Goal: Task Accomplishment & Management: Complete application form

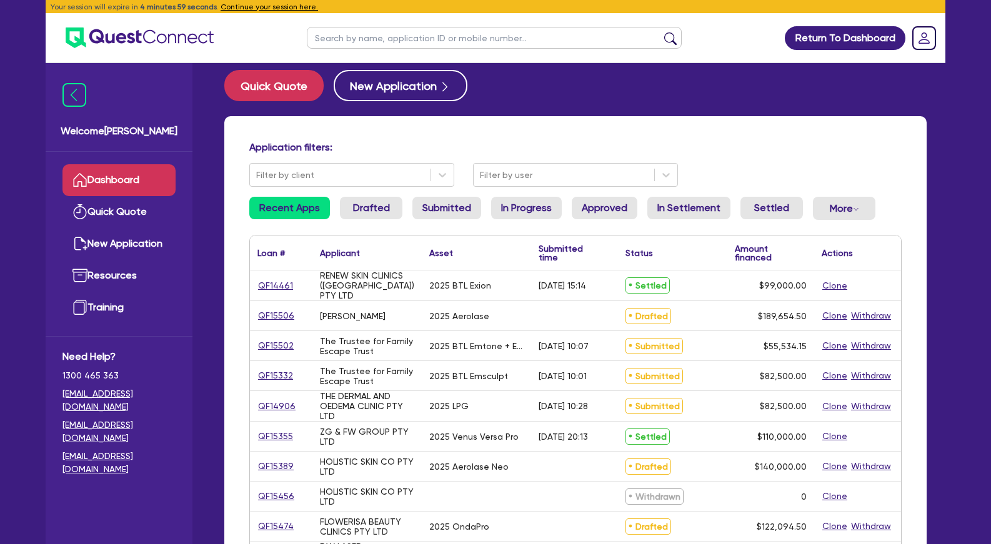
click at [396, 141] on h4 "Application filters:" at bounding box center [575, 147] width 652 height 12
click at [134, 208] on link "Quick Quote" at bounding box center [118, 212] width 113 height 32
select select "Other"
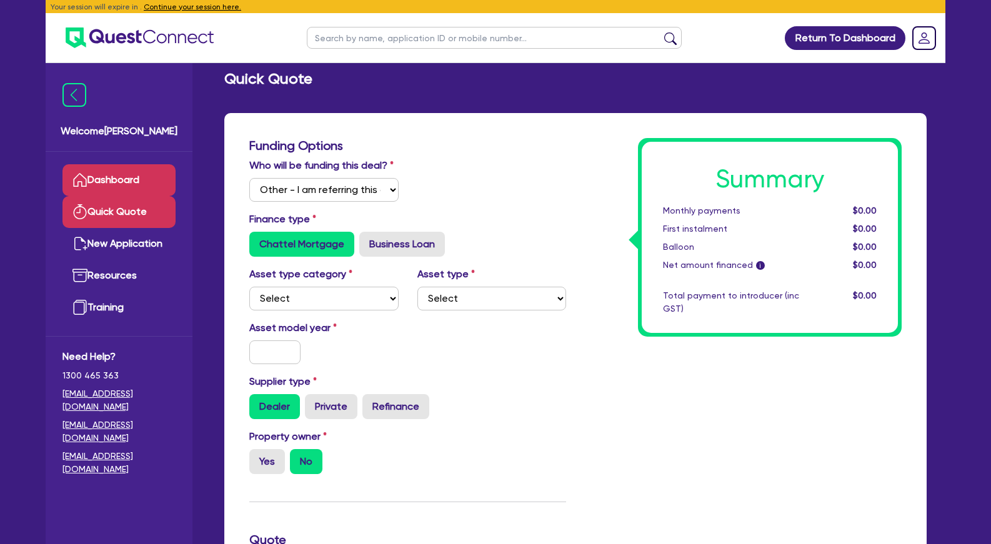
click at [132, 176] on link "Dashboard" at bounding box center [118, 180] width 113 height 32
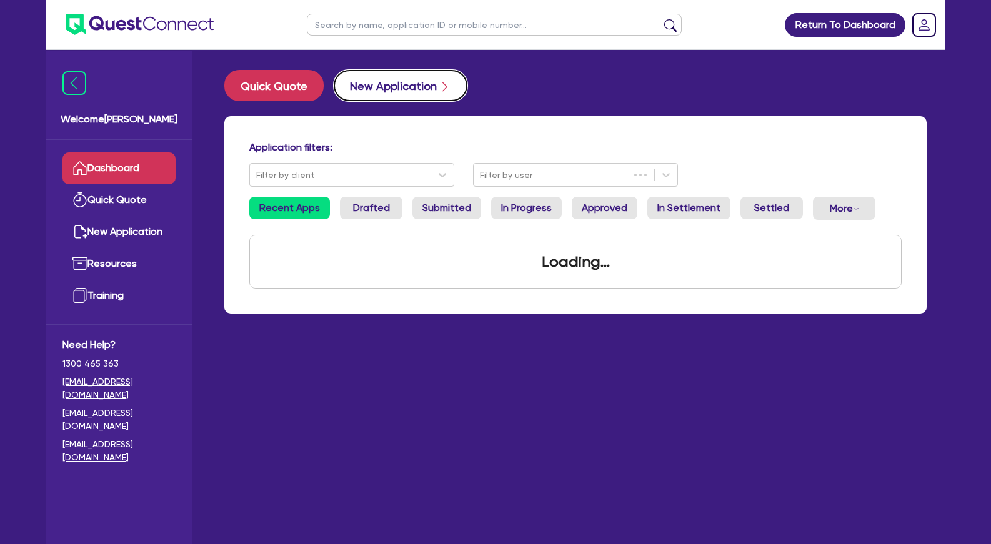
click at [375, 86] on button "New Application" at bounding box center [401, 85] width 134 height 31
select select "Other"
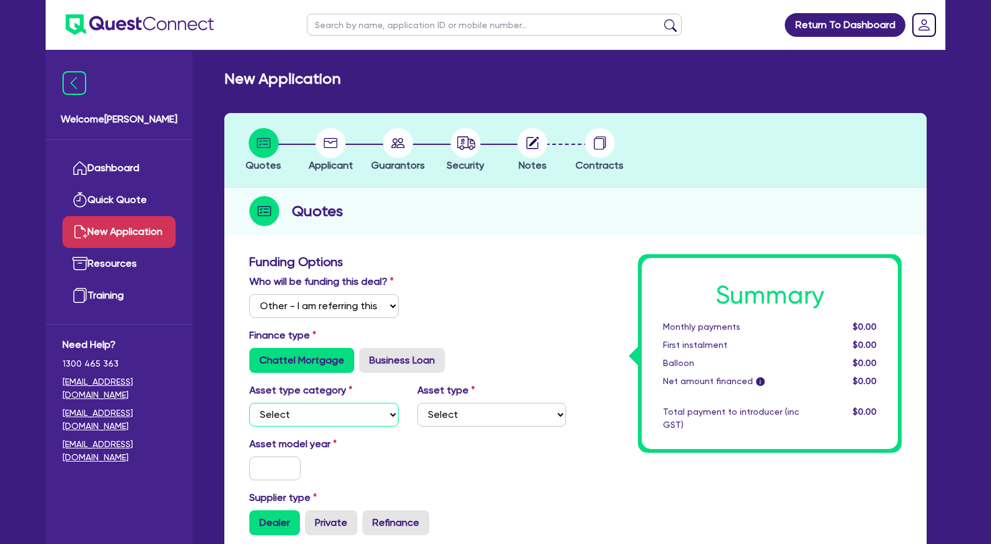
click at [249, 403] on select "Select Cars and light trucks Primary assets Secondary assets Tertiary assets" at bounding box center [323, 415] width 149 height 24
select select "SECONDARY_ASSETS"
click option "Secondary assets" at bounding box center [0, 0] width 0 height 0
click at [467, 398] on label "Asset type" at bounding box center [445, 390] width 57 height 15
click at [417, 403] on select "Select Generators and compressors Engineering and toolmaking Woodworking and me…" at bounding box center [491, 415] width 149 height 24
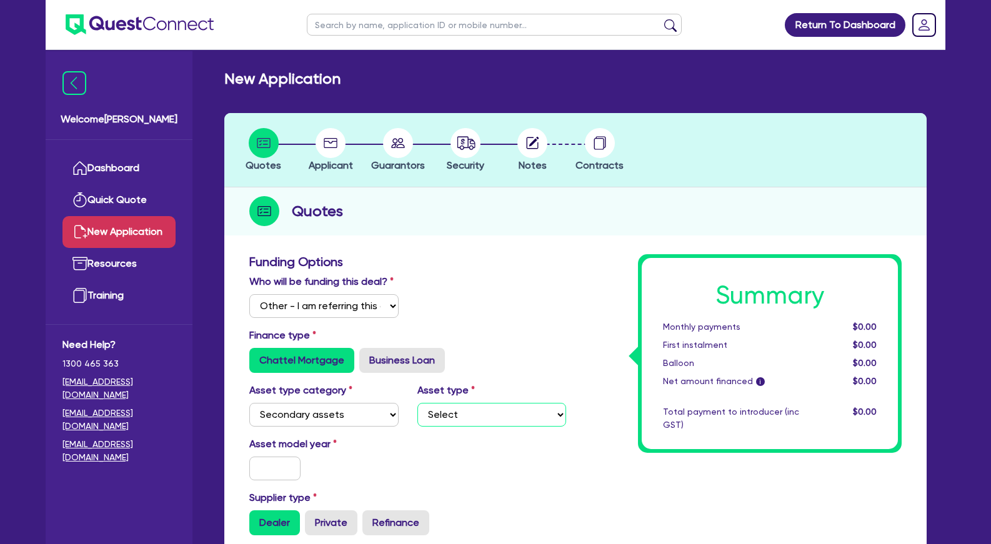
select select "MEDICAL_DENTAL_LABORATORY_EQUIPMENT"
click option "Medical / dental / laboratory equipment" at bounding box center [0, 0] width 0 height 0
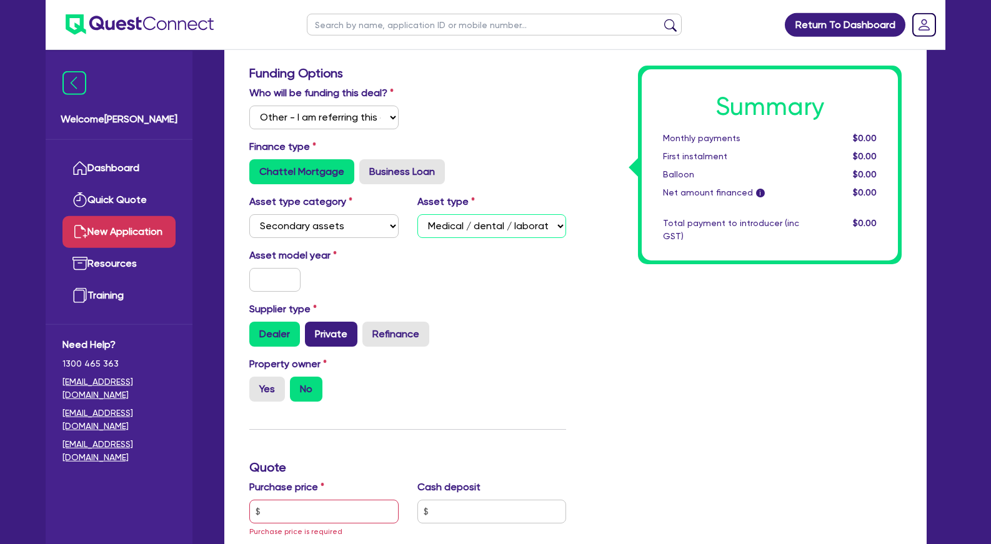
scroll to position [191, 0]
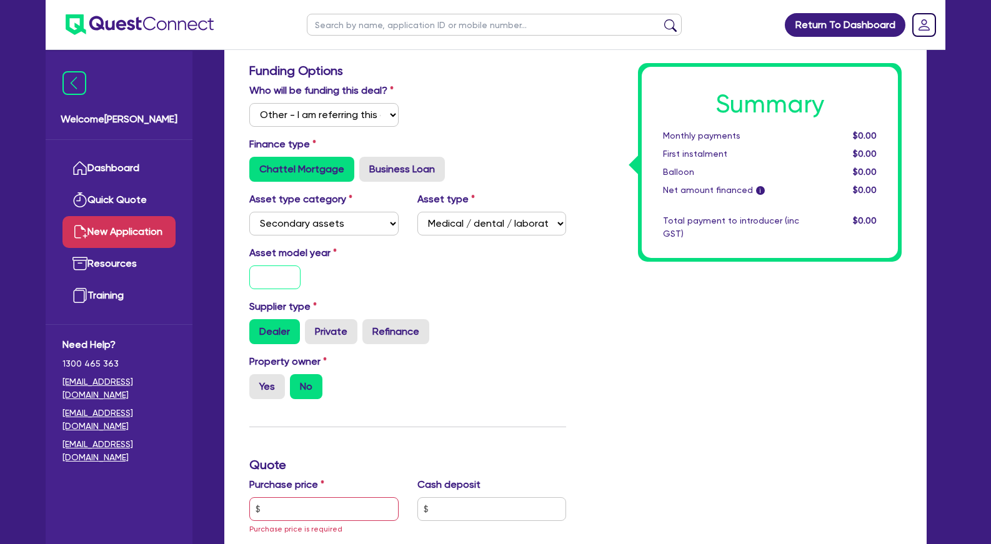
click at [281, 289] on input "text" at bounding box center [274, 277] width 51 height 24
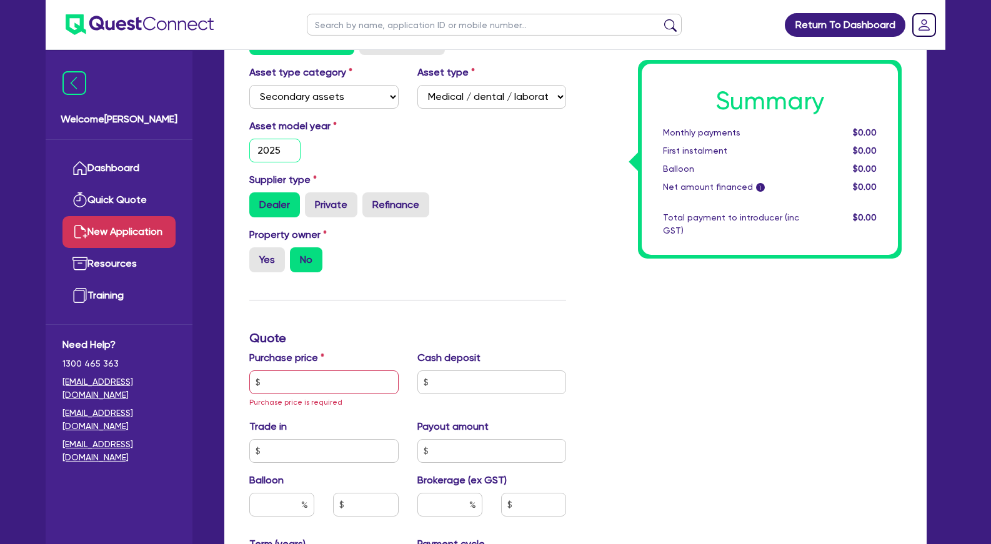
scroll to position [382, 0]
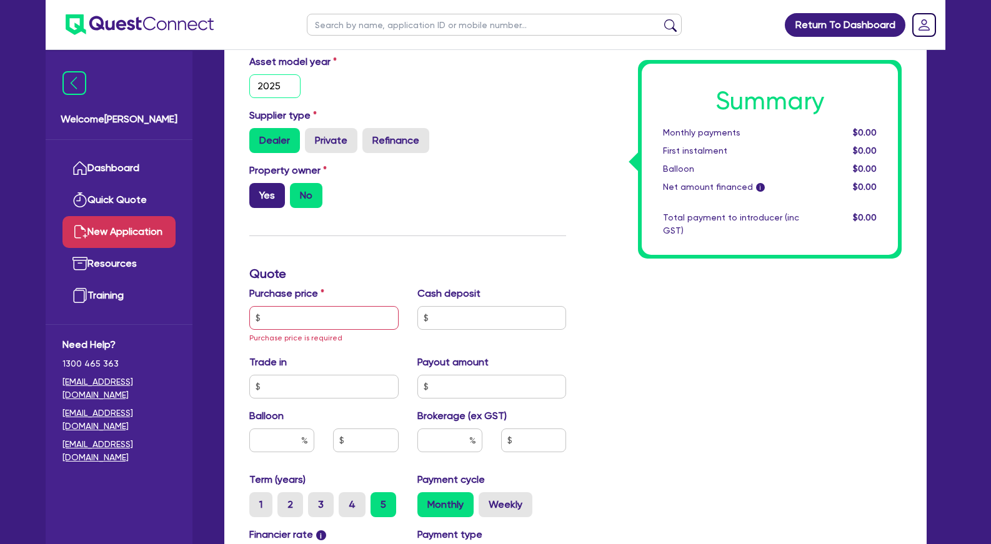
type input "2025"
click at [275, 208] on label "Yes" at bounding box center [267, 195] width 36 height 25
click at [257, 191] on input "Yes" at bounding box center [253, 187] width 8 height 8
radio input "true"
click at [324, 330] on input "text" at bounding box center [323, 318] width 149 height 24
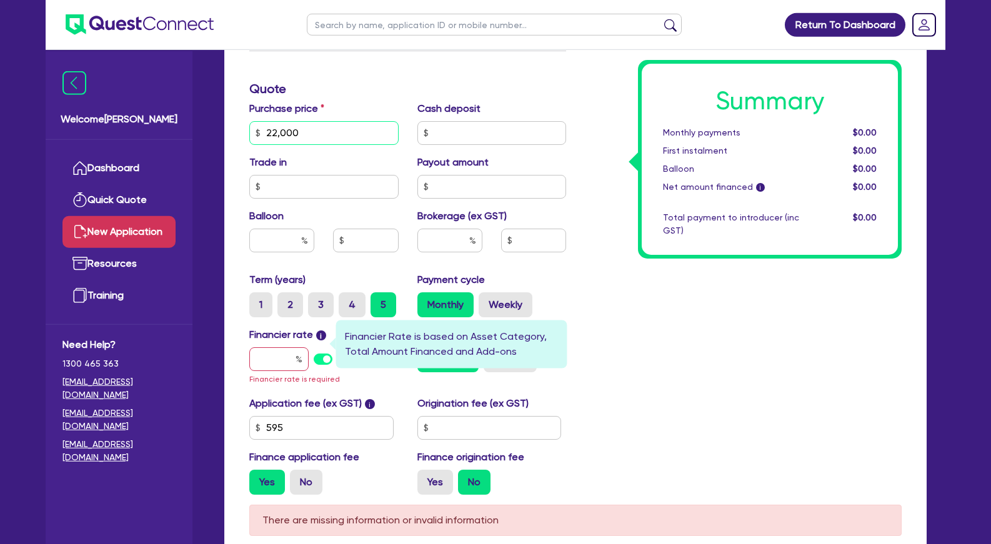
scroll to position [573, 0]
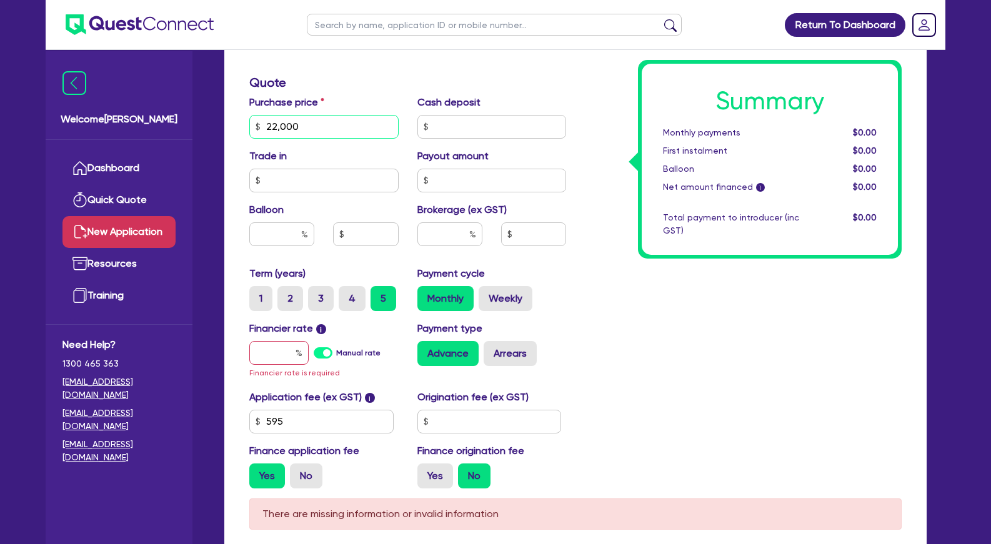
type input "22,000"
click at [288, 365] on input "text" at bounding box center [278, 353] width 59 height 24
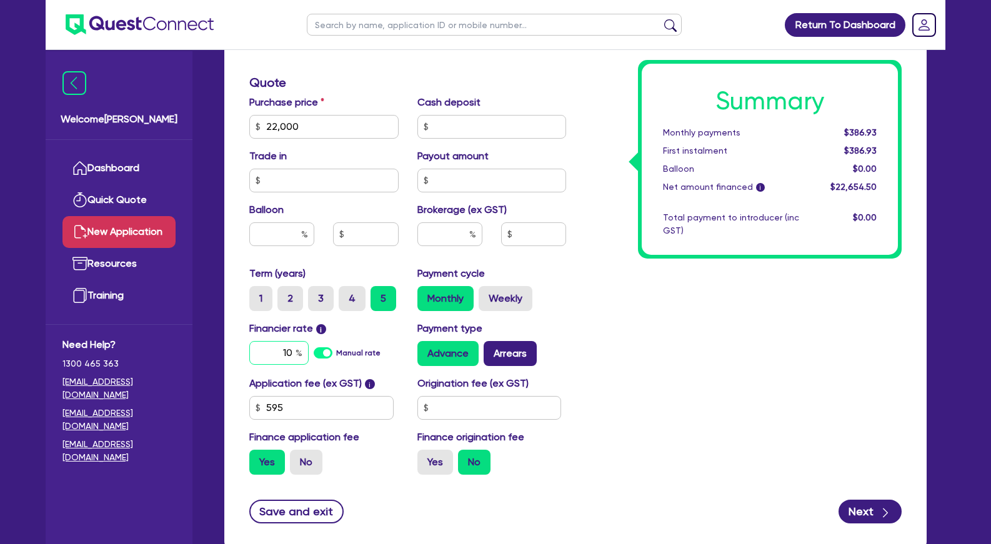
type input "10"
click at [516, 366] on label "Arrears" at bounding box center [509, 353] width 53 height 25
click at [492, 349] on input "Arrears" at bounding box center [487, 345] width 8 height 8
radio input "true"
click at [467, 246] on input "text" at bounding box center [449, 234] width 65 height 24
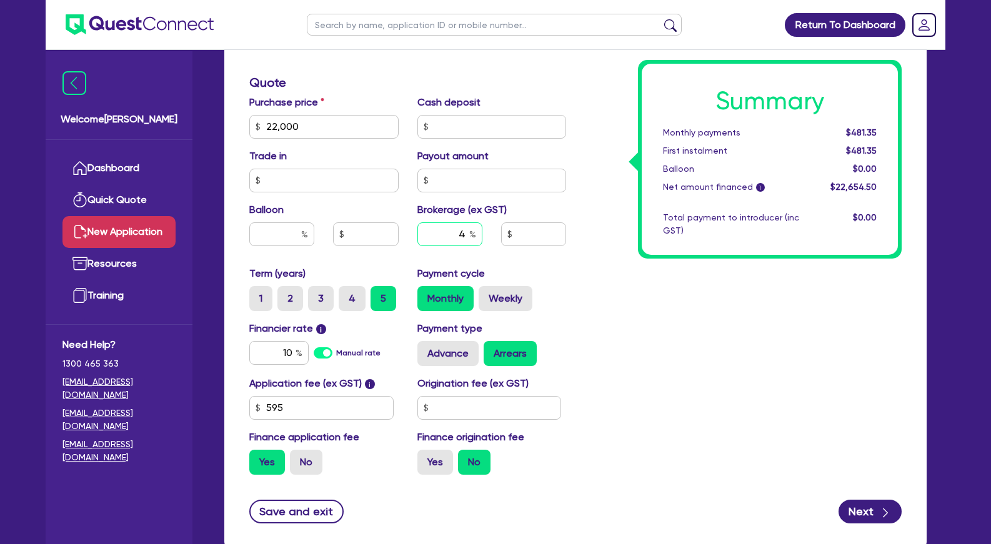
type input "4"
type input "906.18"
drag, startPoint x: 666, startPoint y: 270, endPoint x: 745, endPoint y: 353, distance: 114.4
click at [667, 270] on div "Summary Monthly payments $502.53 First instalment $502.53 Balloon $0.00 Net amo…" at bounding box center [742, 83] width 335 height 804
click at [862, 523] on button "Next" at bounding box center [869, 512] width 63 height 24
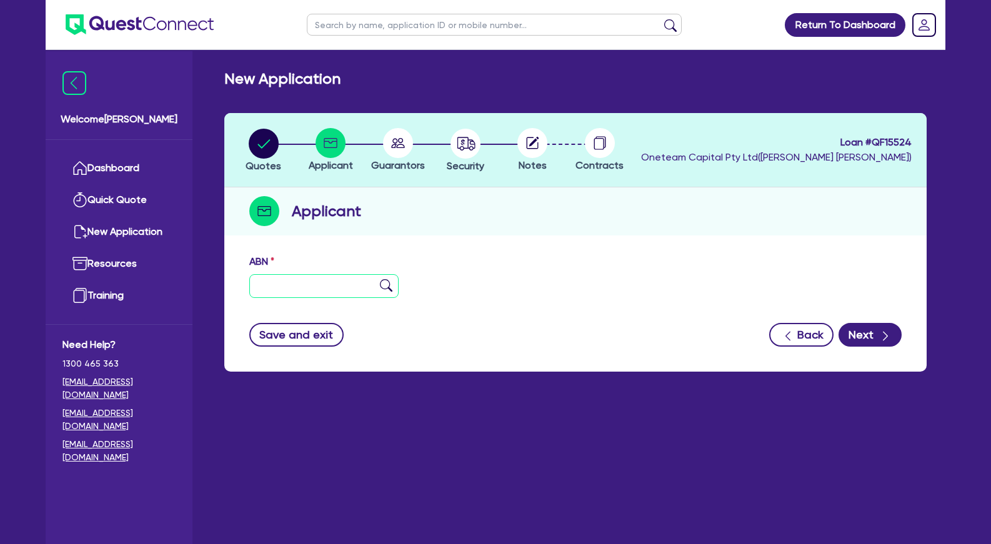
click at [367, 287] on input "text" at bounding box center [323, 286] width 149 height 24
paste input "60 674 672 185"
type input "60 674 672 185"
click at [387, 287] on img at bounding box center [386, 285] width 12 height 12
type input "SYDNEY ULTRASOUND DIAGNOSTICS PTY LTD"
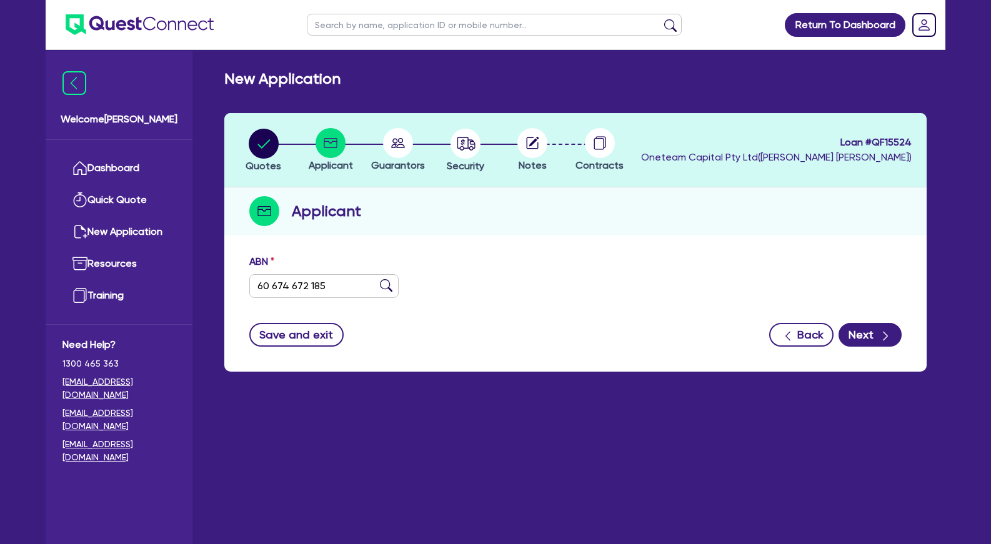
select select "COMPANY"
type input "[DATE]"
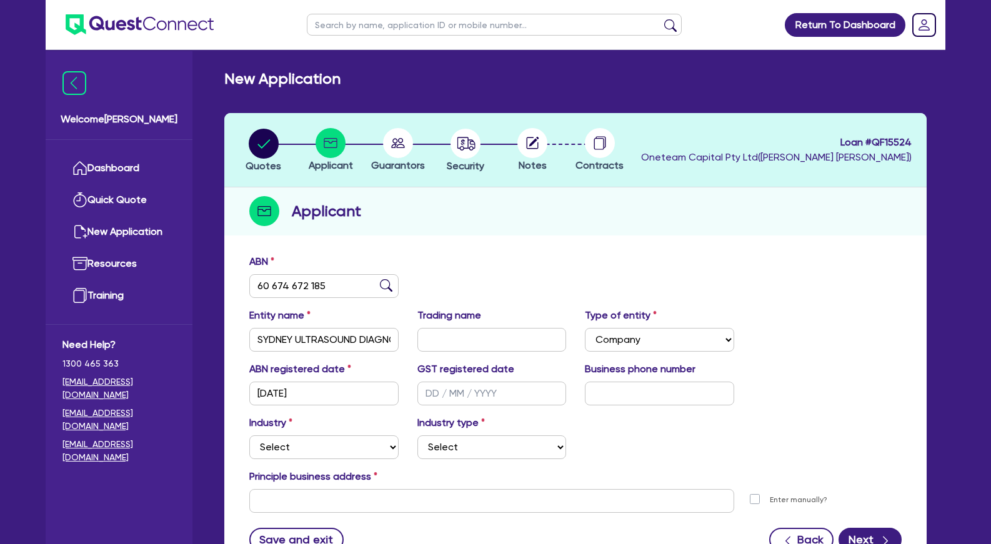
scroll to position [109, 0]
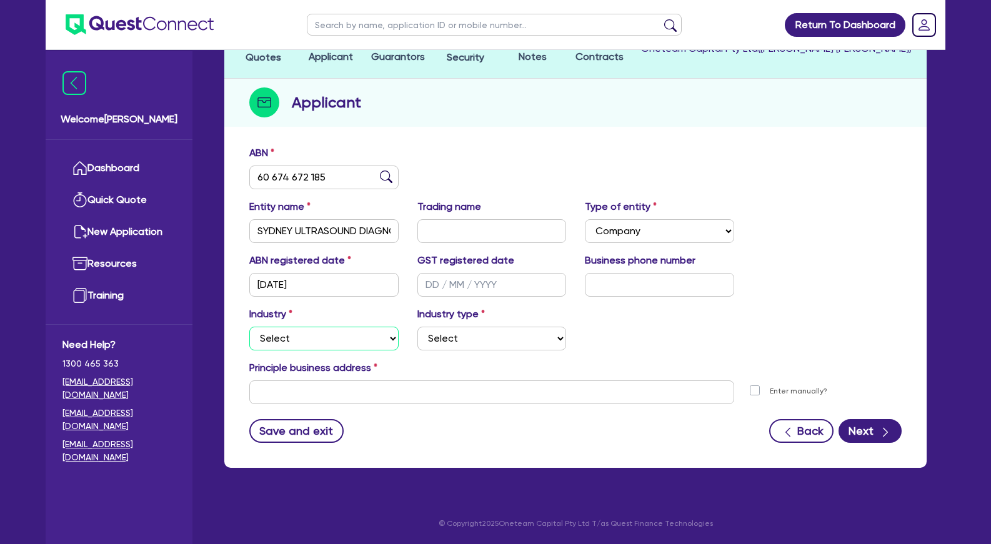
click at [249, 327] on select "Select Accomodation & Food Services Administrative & Support Services Agricultu…" at bounding box center [323, 339] width 149 height 24
select select "HEALTH_BEAUTY"
click option "Health & Beauty" at bounding box center [0, 0] width 0 height 0
click at [417, 327] on select "Select [MEDICAL_DATA], [MEDICAL_DATA] Services Cosmetics Supplies Day Spas, Hea…" at bounding box center [491, 339] width 149 height 24
select select "HAIR_BEAUTY_SALONS"
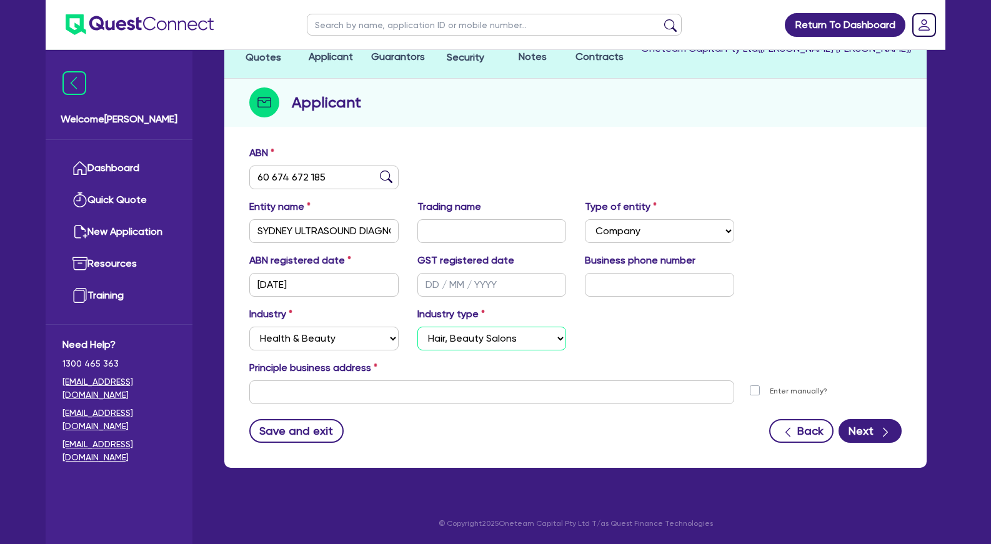
click option "Hair, Beauty Salons" at bounding box center [0, 0] width 0 height 0
click at [618, 282] on input "text" at bounding box center [659, 285] width 149 height 24
click at [508, 148] on div "ABN 60 674 672 185" at bounding box center [575, 173] width 671 height 54
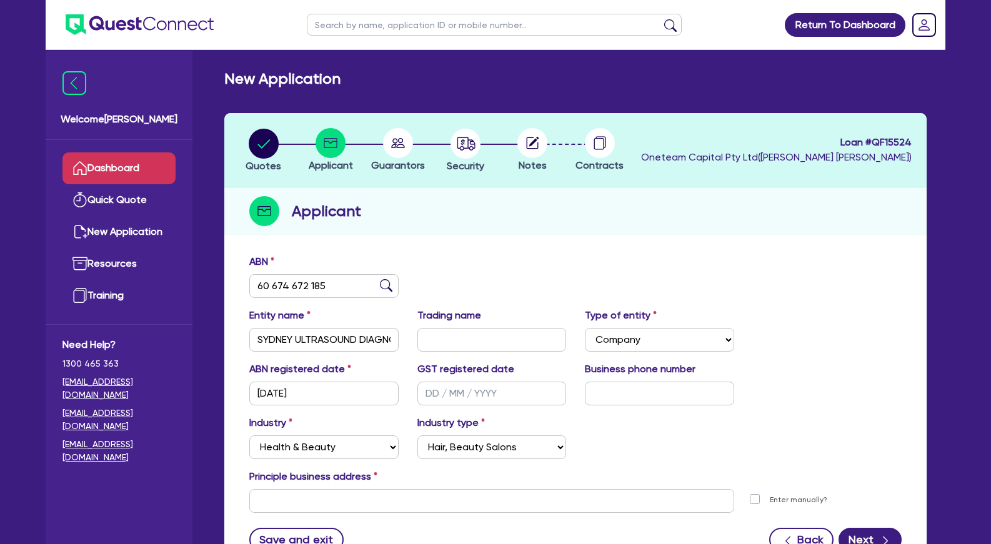
click at [137, 159] on link "Dashboard" at bounding box center [118, 168] width 113 height 32
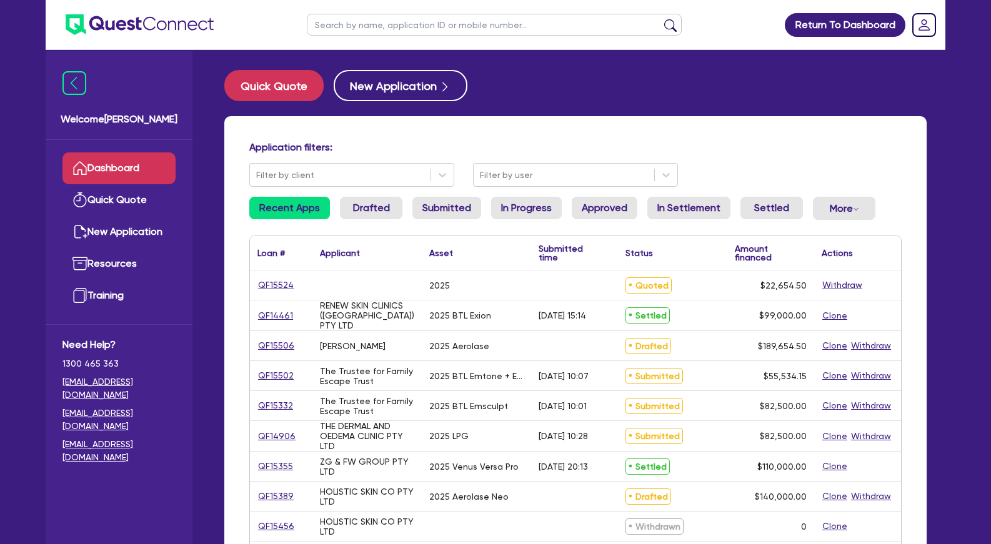
click at [402, 18] on input "text" at bounding box center [494, 25] width 375 height 22
type input "[PERSON_NAME]"
click at [660, 19] on button "submit" at bounding box center [670, 27] width 20 height 17
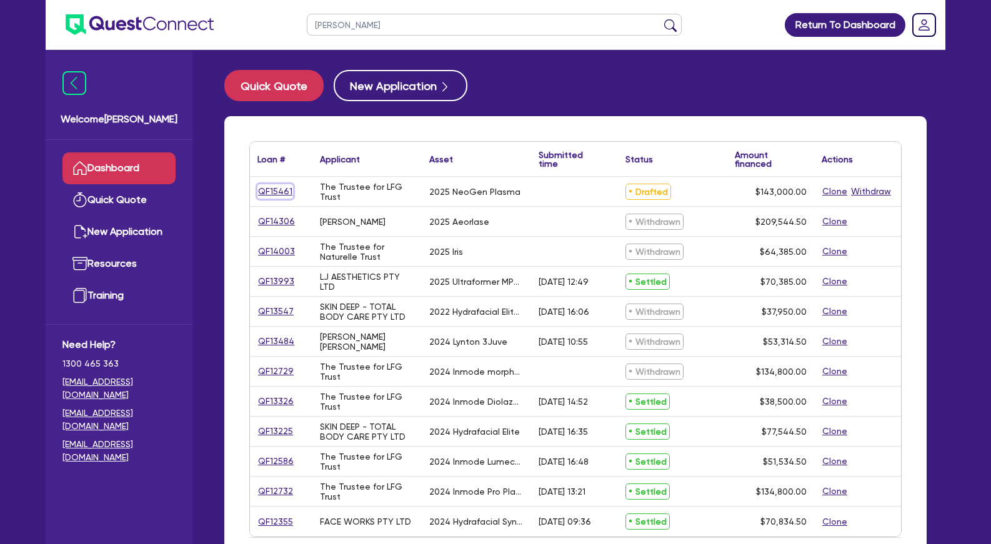
drag, startPoint x: 281, startPoint y: 194, endPoint x: 299, endPoint y: 194, distance: 18.1
click at [285, 194] on link "QF15461" at bounding box center [275, 191] width 36 height 14
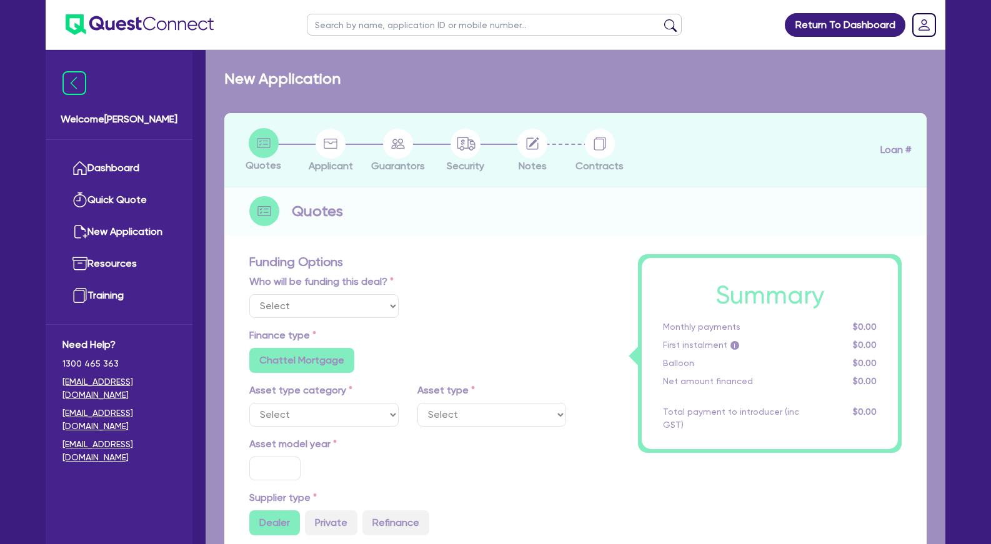
select select "Other"
select select "SECONDARY_ASSETS"
type input "2025"
radio input "true"
type input "143,000"
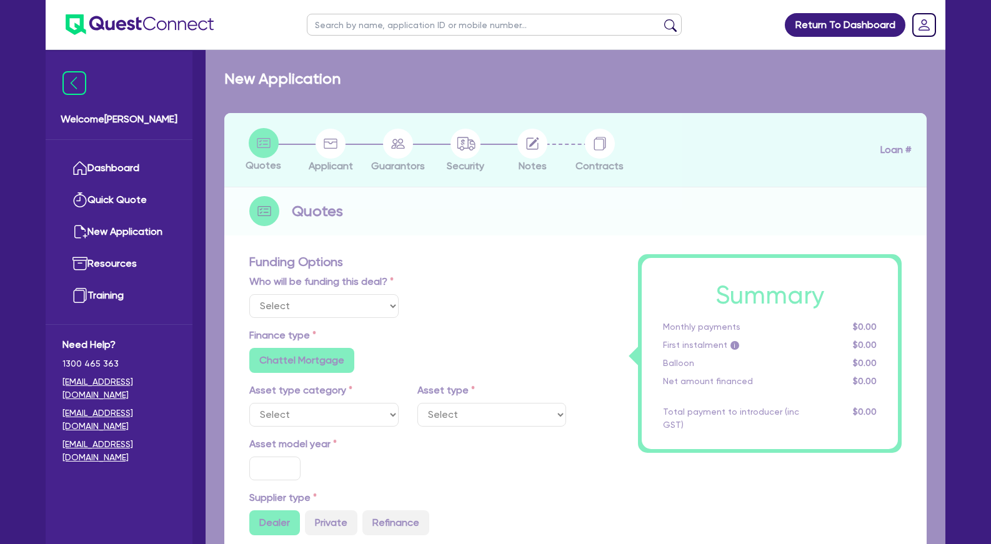
type input "4"
type input "5,720"
type input "7.49"
radio input "false"
type input "649"
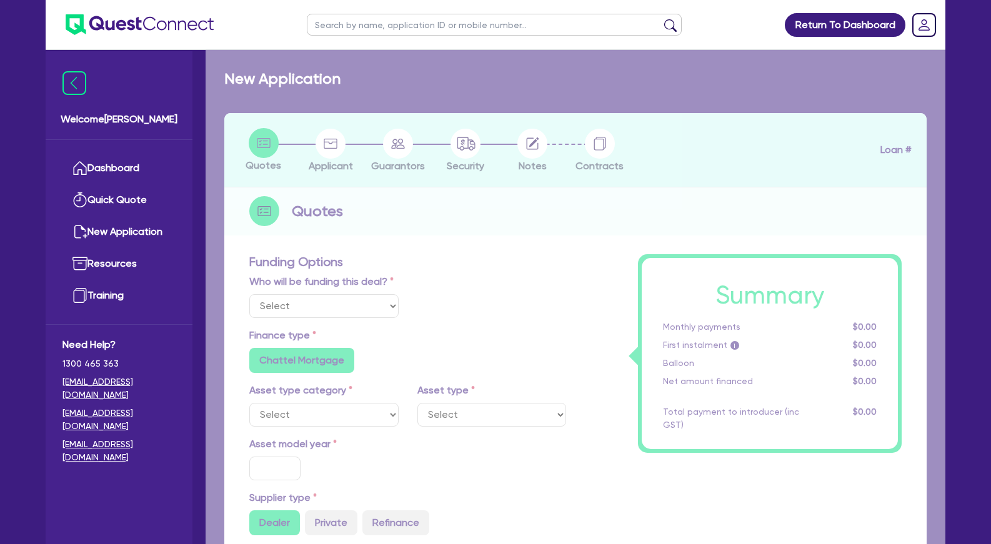
type input "395"
radio input "false"
select select "MEDICAL_DENTAL_LABORATORY_EQUIPMENT"
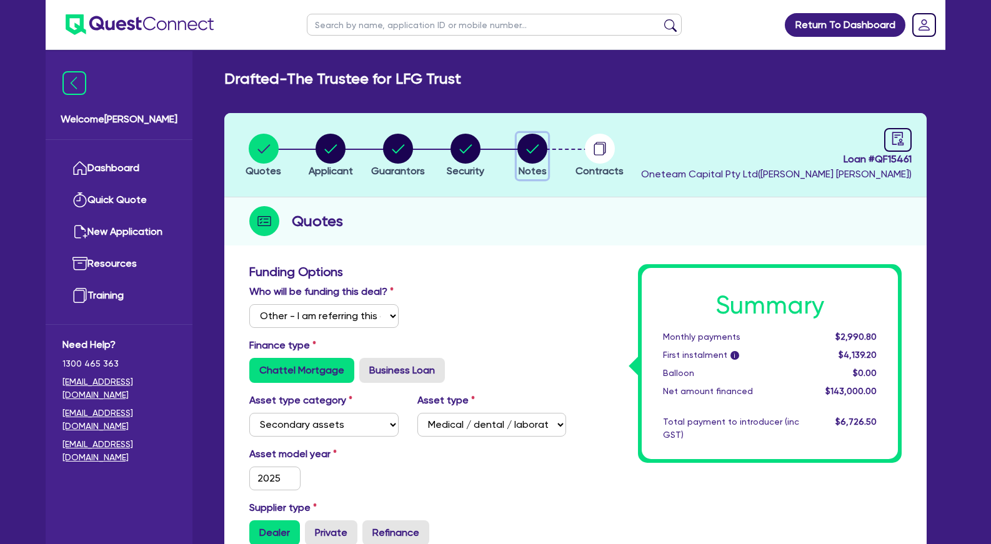
drag, startPoint x: 532, startPoint y: 149, endPoint x: 587, endPoint y: 149, distance: 55.0
click at [532, 149] on circle "button" at bounding box center [532, 149] width 30 height 30
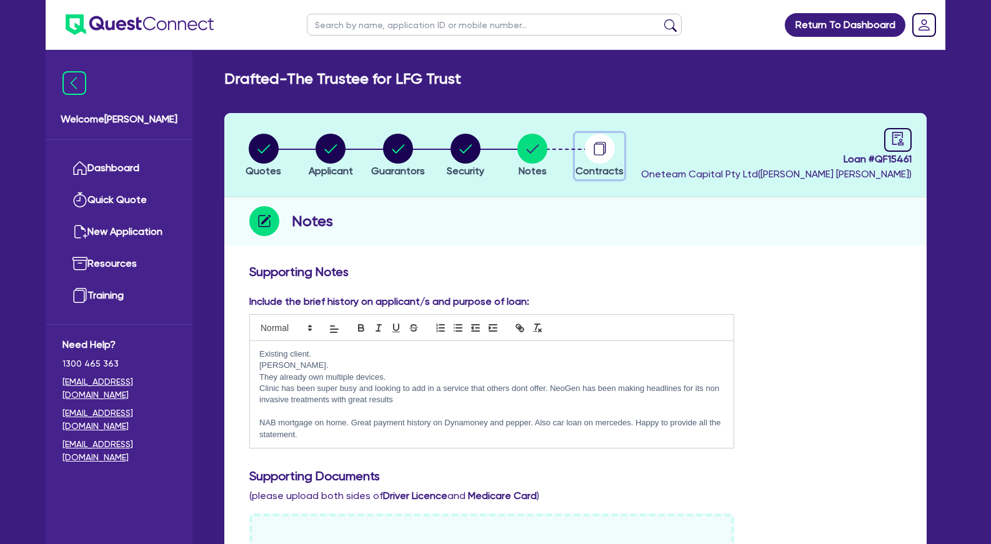
click at [603, 149] on icon "button" at bounding box center [598, 150] width 10 height 12
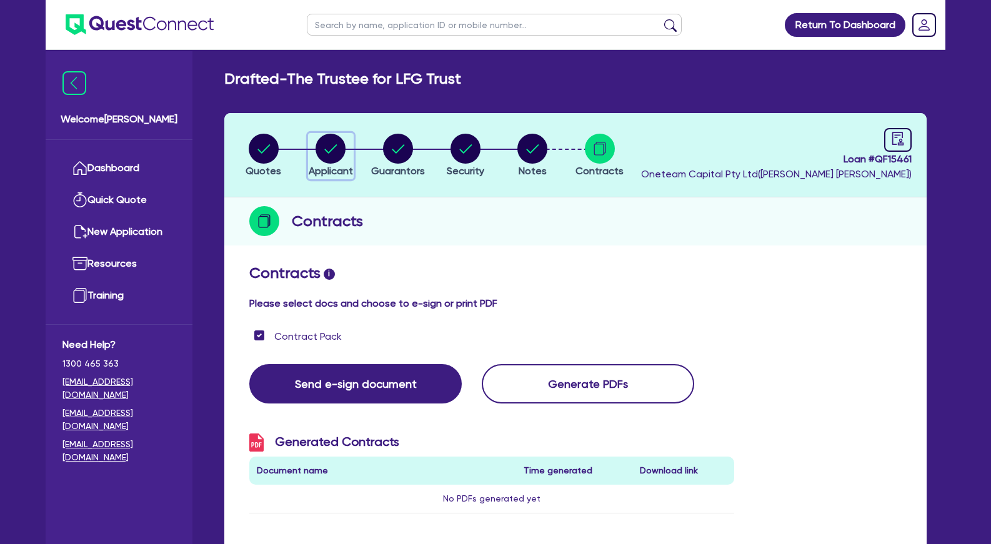
click at [334, 146] on circle "button" at bounding box center [330, 149] width 30 height 30
select select "TRUST"
select select "COMPANY"
select select "HEALTH_BEAUTY"
select select "HAIR_BEAUTY_SALONS"
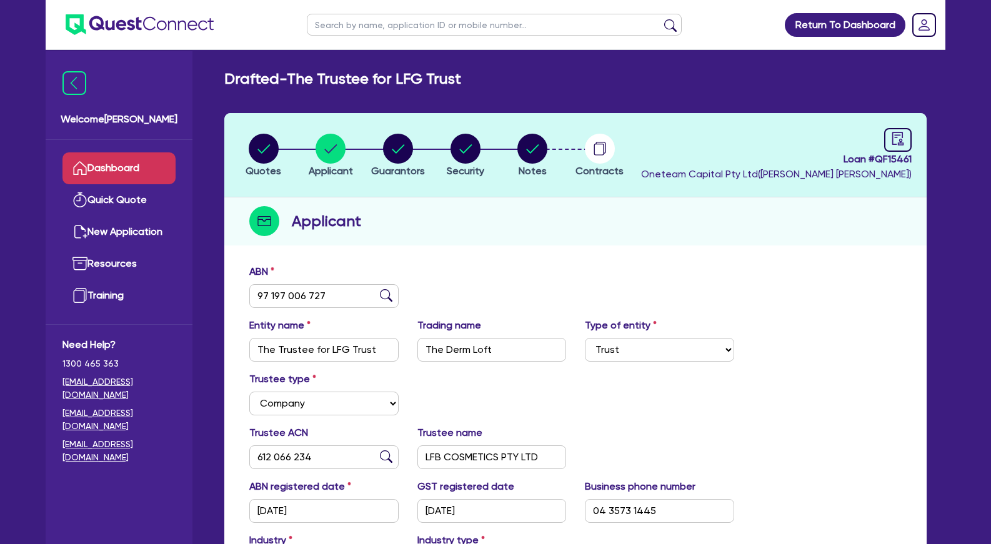
click at [139, 174] on link "Dashboard" at bounding box center [118, 168] width 113 height 32
